Goal: Task Accomplishment & Management: Complete application form

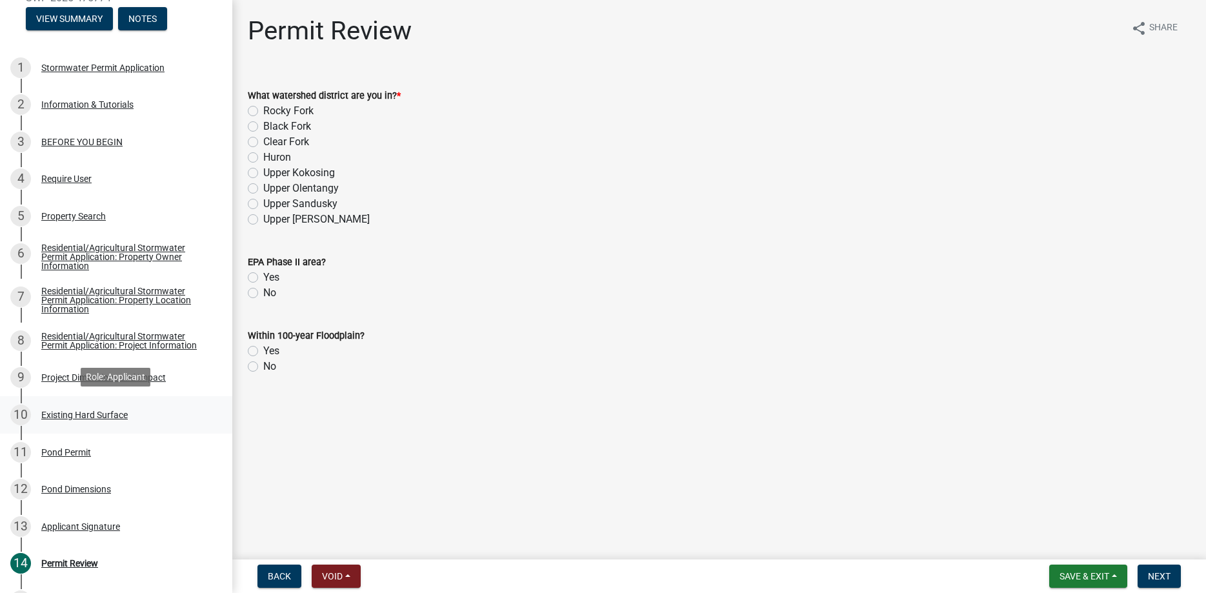
scroll to position [198, 0]
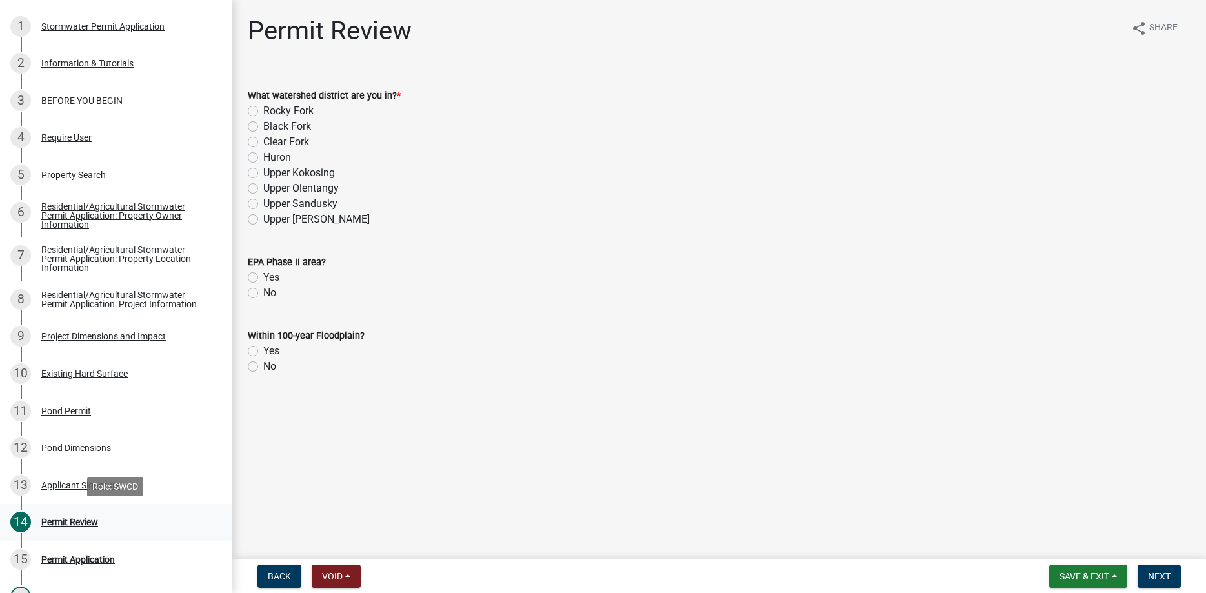
click at [74, 513] on div "14 Permit Review" at bounding box center [110, 522] width 201 height 21
click at [82, 449] on div "Pond Dimensions" at bounding box center [76, 447] width 70 height 9
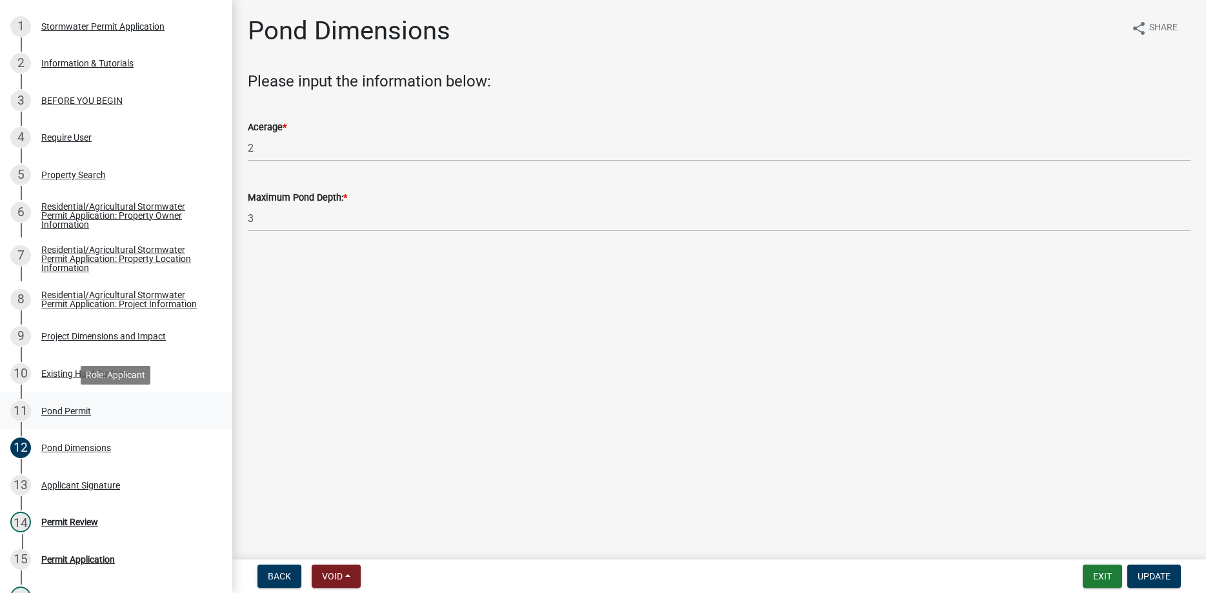
click at [84, 416] on div "Pond Permit" at bounding box center [66, 411] width 50 height 9
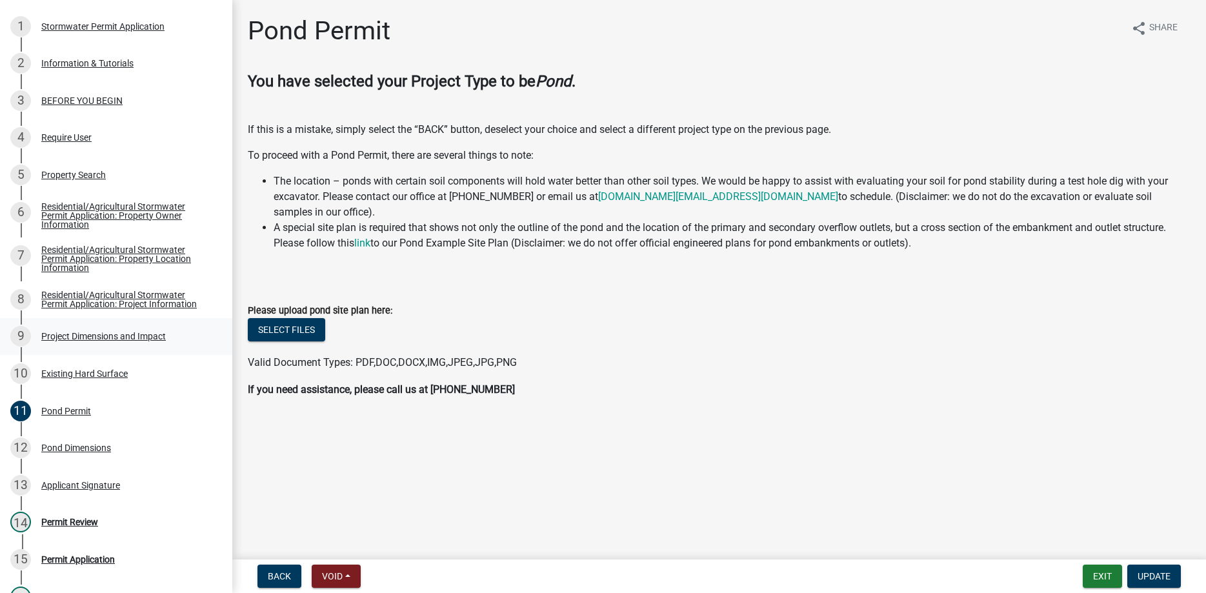
click at [96, 345] on div "9 Project Dimensions and Impact" at bounding box center [110, 336] width 201 height 21
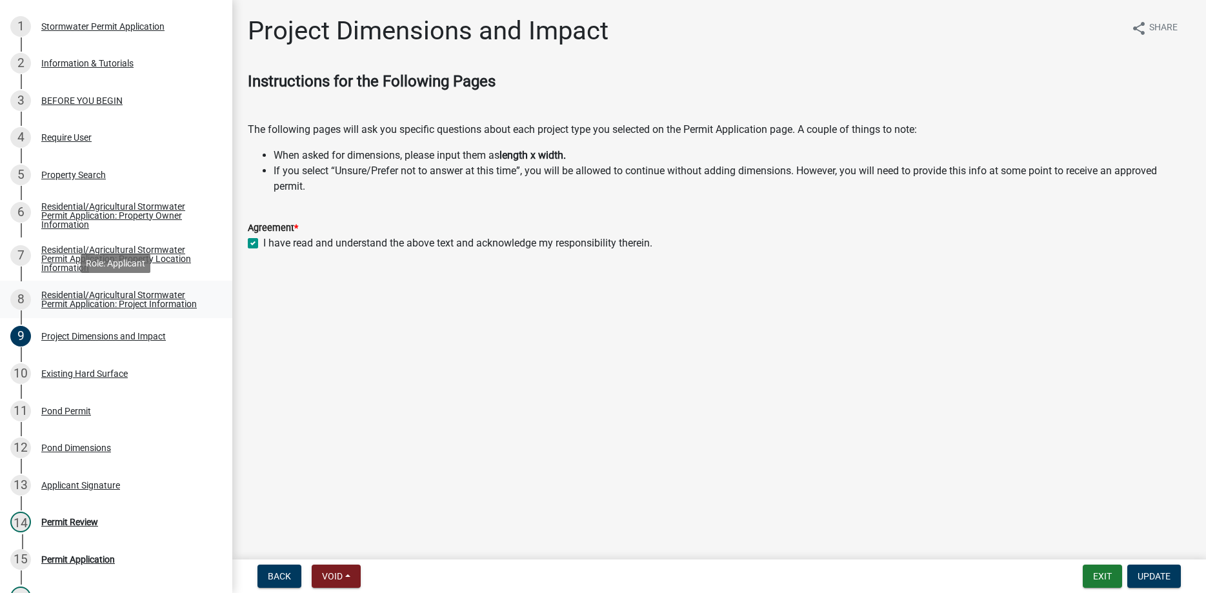
click at [117, 299] on div "Residential/Agricultural Stormwater Permit Application: Project Information" at bounding box center [126, 299] width 170 height 18
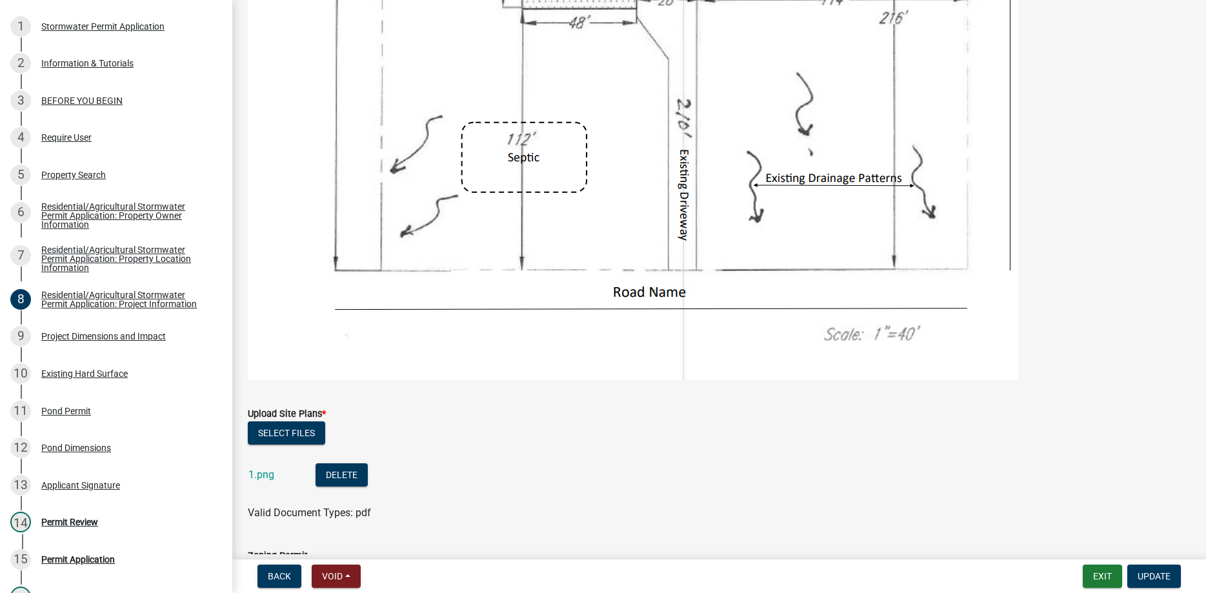
scroll to position [1881, 0]
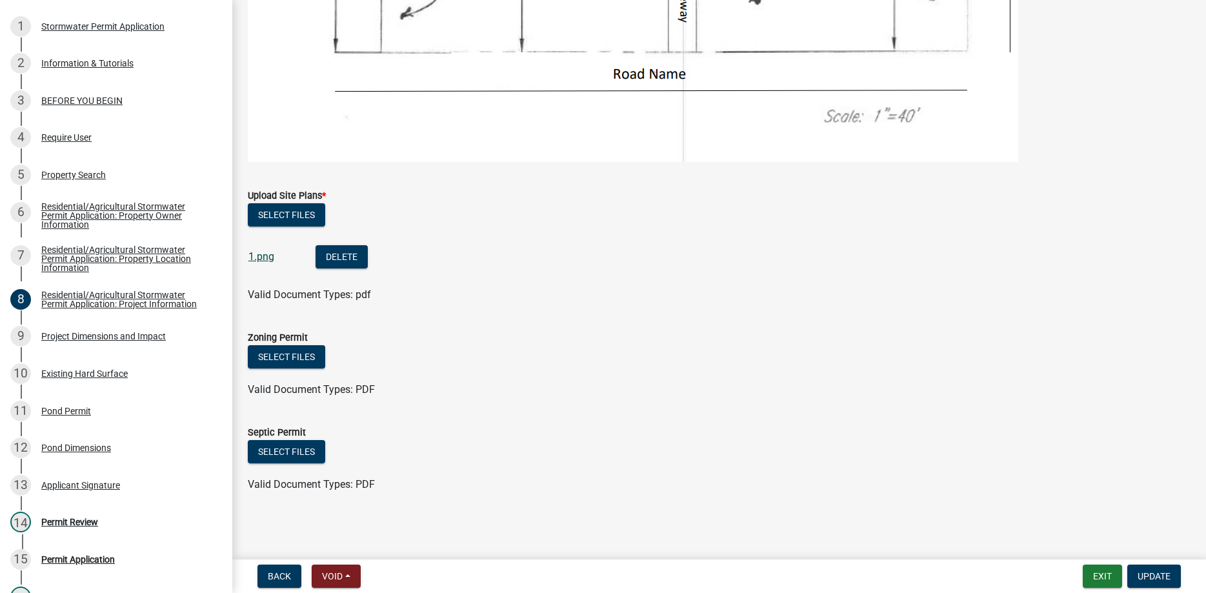
click at [265, 259] on link "1.png" at bounding box center [261, 256] width 26 height 12
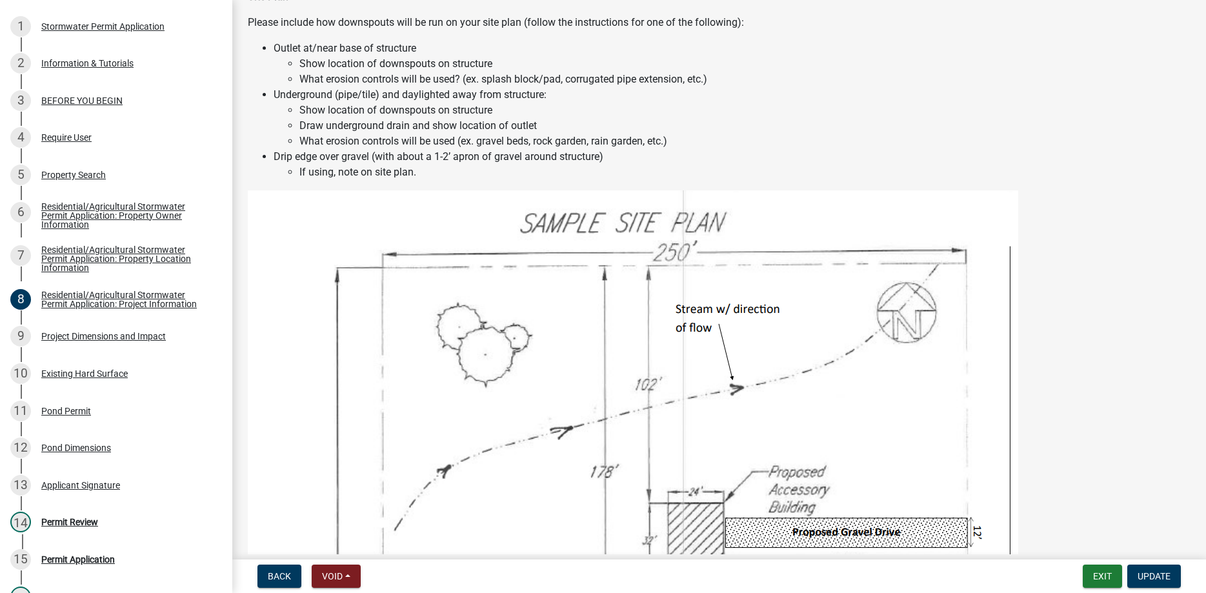
scroll to position [483, 0]
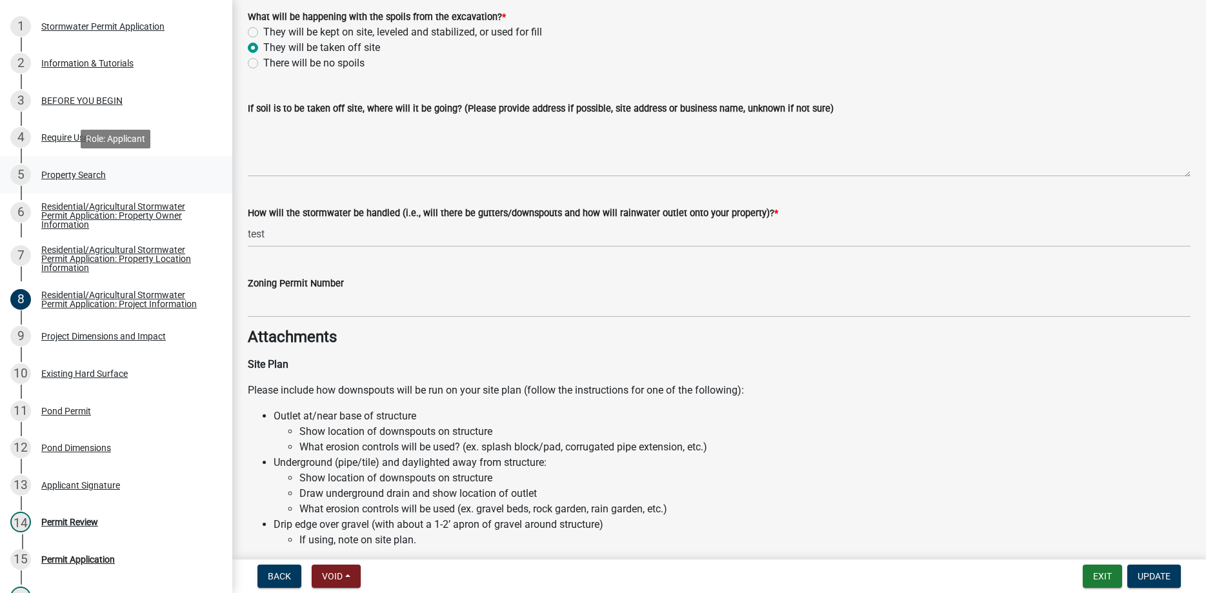
click at [96, 188] on link "5 Property Search" at bounding box center [116, 174] width 232 height 37
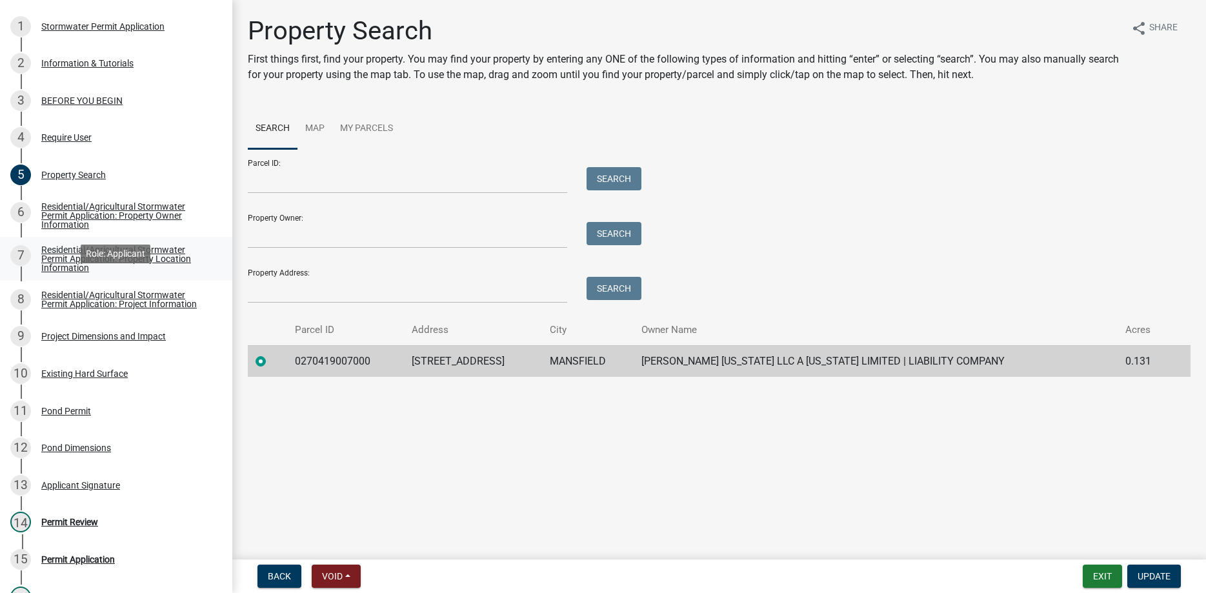
scroll to position [0, 0]
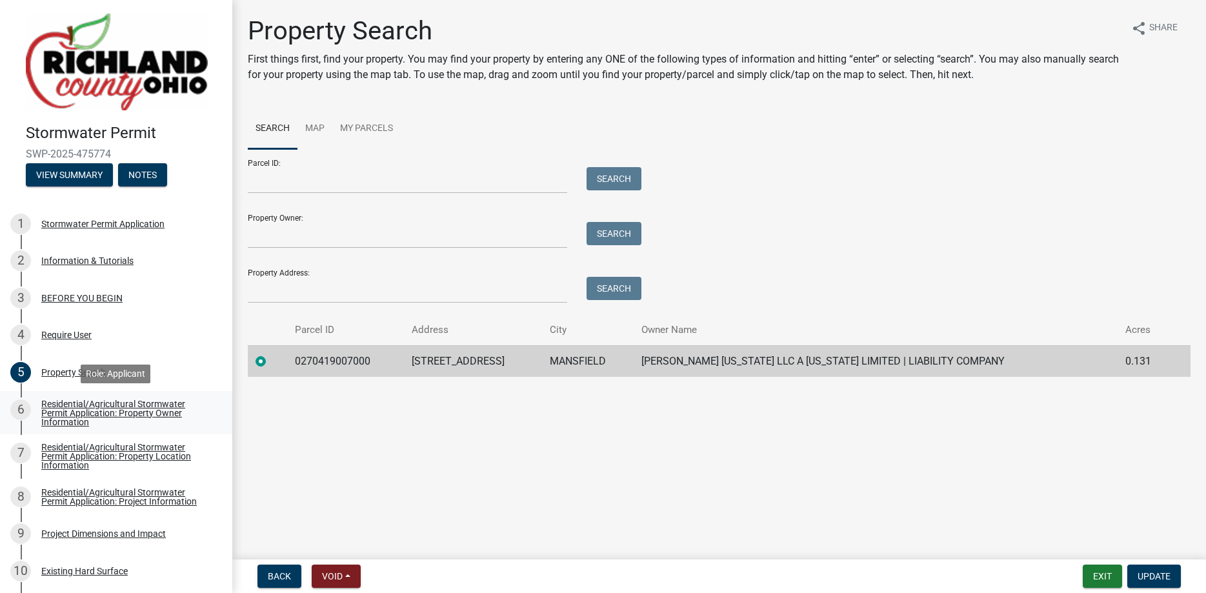
click at [85, 423] on div "Residential/Agricultural Stormwater Permit Application: Property Owner Informat…" at bounding box center [126, 413] width 170 height 27
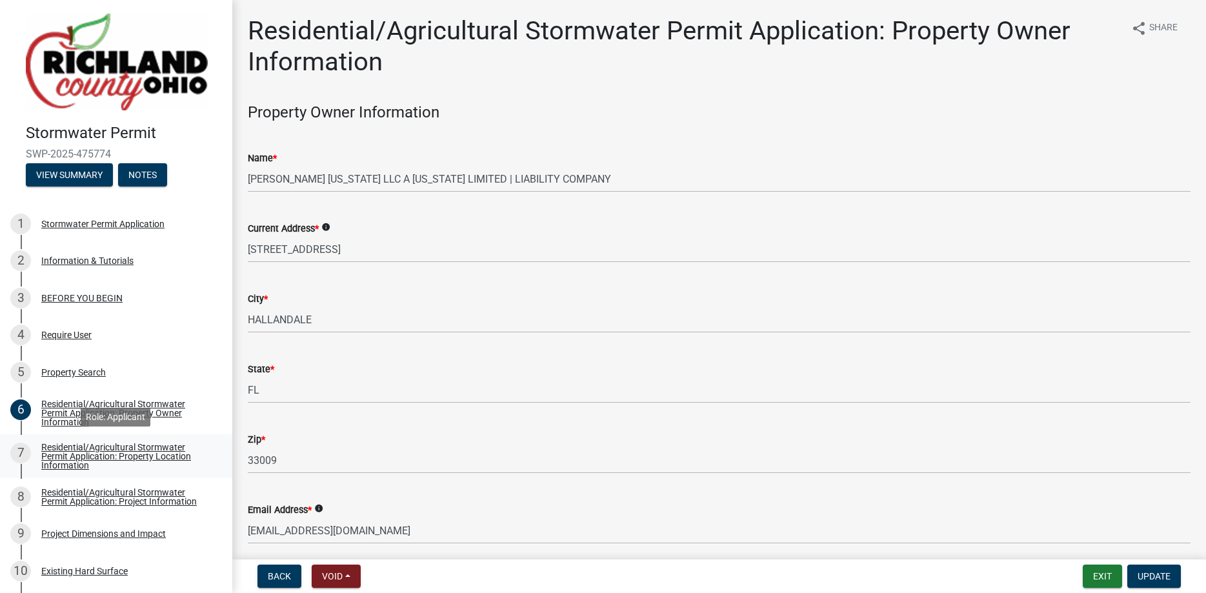
click at [107, 461] on div "Residential/Agricultural Stormwater Permit Application: Property Location Infor…" at bounding box center [126, 456] width 170 height 27
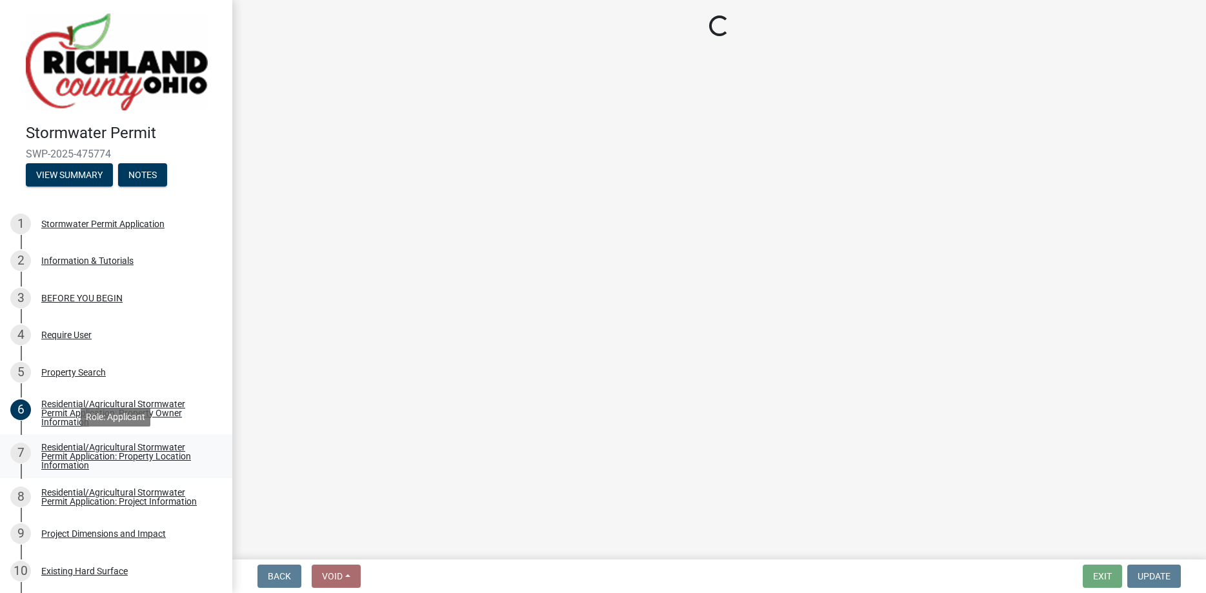
select select "ef5df6fb-b959-49db-bffe-7b786d9901b9"
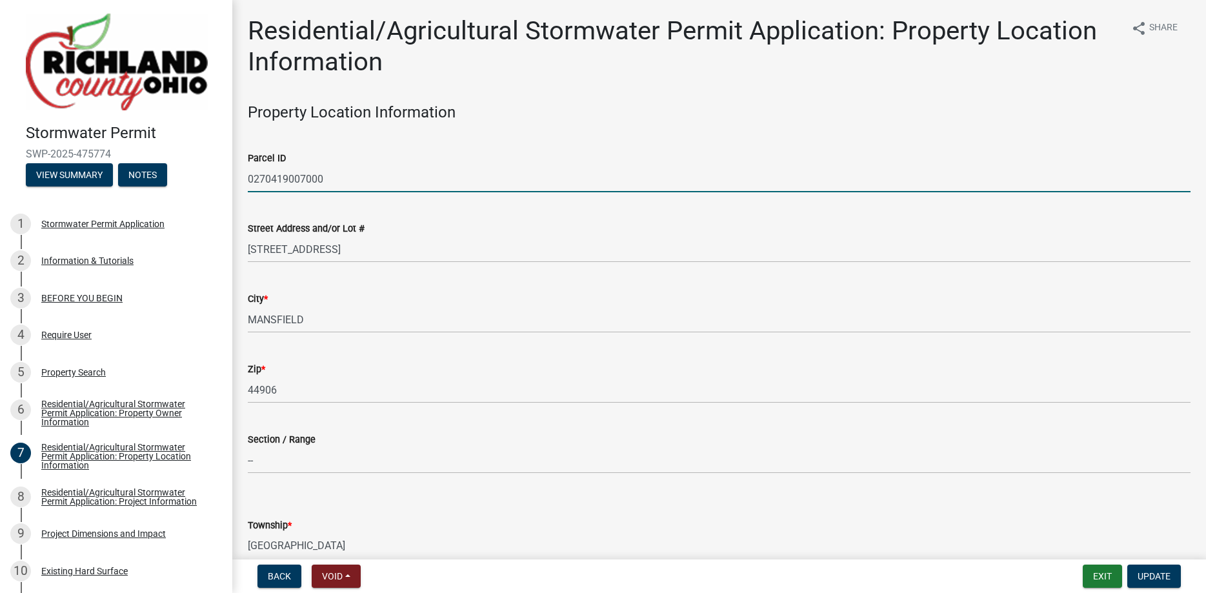
drag, startPoint x: 324, startPoint y: 177, endPoint x: 249, endPoint y: 178, distance: 74.9
click at [249, 178] on input "0270419007000" at bounding box center [719, 179] width 943 height 26
